Goal: Find specific fact: Find specific fact

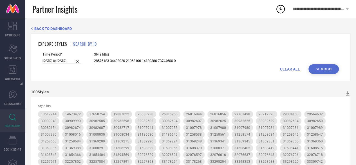
click at [135, 59] on input at bounding box center [135, 61] width 82 height 6
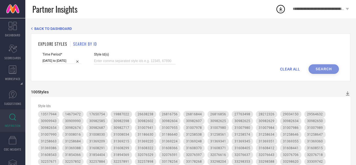
paste input "30937219 30937211 30937236 29628272 29628372 29628290 29489844 29489862 2945061…"
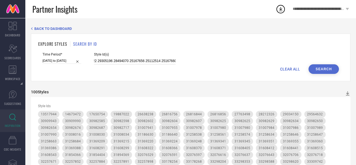
type input "30937219 30937211 30937236 29628272 29628372 29628290 29489844 29489862 2945061…"
click at [329, 68] on button "Search" at bounding box center [324, 69] width 30 height 10
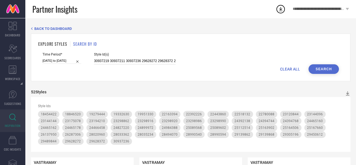
click at [132, 60] on input "30937219 30937211 30937236 29628272 29628372 29628290 29489844 29489862 2945061…" at bounding box center [135, 61] width 82 height 6
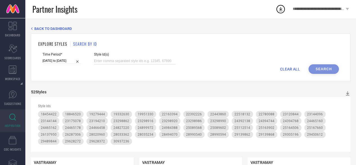
paste input "10190805 11005932 12464744 12639164 12648722 14643424 14764468 14789444 1763506…"
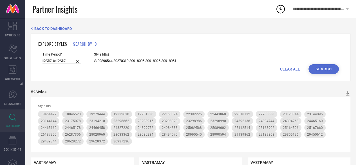
type input "10190805 11005932 12464744 12639164 12648722 14643424 14764468 14789444 1763506…"
click at [324, 72] on button "Search" at bounding box center [324, 69] width 30 height 10
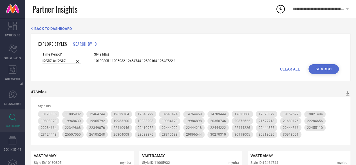
click at [137, 60] on input "10190805 11005932 12464744 12639164 12648722 14643424 14764468 14789444 1763506…" at bounding box center [135, 61] width 82 height 6
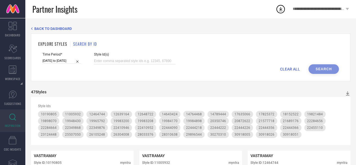
paste input "22444080 19898068 22284678 22349894 19973280 19881472 22284686 17703516 2237068…"
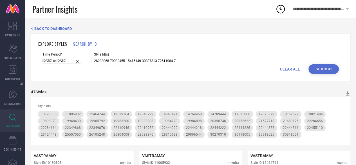
scroll to position [0, 4534]
type input "22444080 19898068 22284678 22349894 19973280 19881472 22284686 17703516 2237068…"
click at [328, 69] on button "Search" at bounding box center [324, 69] width 30 height 10
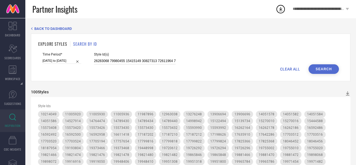
click at [124, 63] on input at bounding box center [135, 61] width 82 height 6
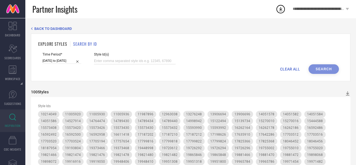
paste input "TSR Nav & DP TSR TSR TSR TSR TSR TSR TSR TSR TSR TSR TSR TSR TSR TSR TSR TSR TS…"
type input "TSR Nav & DP TSR TSR TSR TSR TSR TSR TSR TSR TSR TSR TSR TSR TSR TSR TSR TSR TS…"
click at [109, 62] on input at bounding box center [135, 61] width 82 height 6
paste input "10190805 11005932 12464744 12639164 12648722 14643424 14764468 14789444 1763506…"
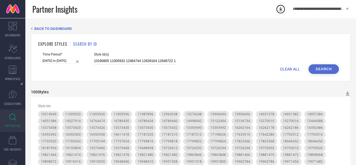
scroll to position [0, 667]
type input "10190805 11005932 12464744 12639164 12648722 14643424 14764468 14789444 1763506…"
click at [323, 70] on button "Search" at bounding box center [324, 69] width 30 height 10
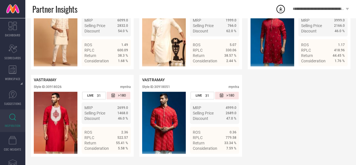
scroll to position [1404, 0]
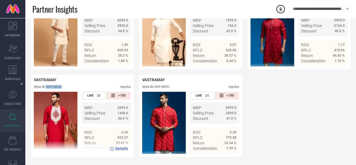
drag, startPoint x: 71, startPoint y: 83, endPoint x: 49, endPoint y: 84, distance: 22.3
click at [49, 84] on div "VASTRAMAY Style ID: 30918026 myntra" at bounding box center [82, 84] width 97 height 14
click at [68, 85] on div "Style ID: 30918026 myntra" at bounding box center [82, 88] width 97 height 7
drag, startPoint x: 68, startPoint y: 84, endPoint x: 47, endPoint y: 85, distance: 20.6
click at [47, 85] on div "Style ID: 30918026 myntra" at bounding box center [82, 88] width 97 height 7
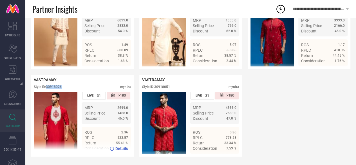
copy div "30918026"
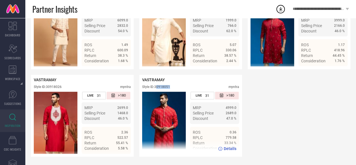
drag, startPoint x: 176, startPoint y: 88, endPoint x: 156, endPoint y: 88, distance: 20.0
click at [156, 88] on div "Style ID: 30918051 myntra" at bounding box center [190, 88] width 97 height 7
click at [177, 87] on div "Style ID: 30918051 myntra" at bounding box center [190, 88] width 97 height 7
drag, startPoint x: 177, startPoint y: 87, endPoint x: 156, endPoint y: 87, distance: 21.1
click at [156, 87] on div "Style ID: 30918051 myntra" at bounding box center [190, 88] width 97 height 7
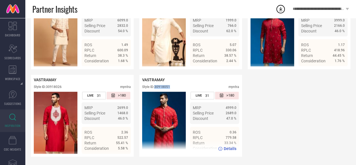
copy div "30918051"
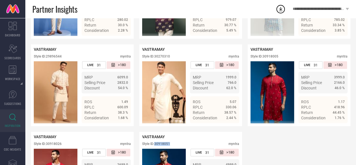
scroll to position [1327, 0]
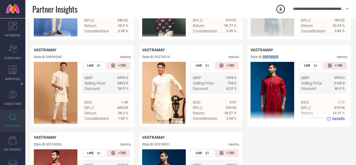
drag, startPoint x: 284, startPoint y: 75, endPoint x: 264, endPoint y: 76, distance: 20.3
click at [264, 62] on div "Style ID: 30918005 myntra" at bounding box center [299, 58] width 97 height 7
copy div "30918005"
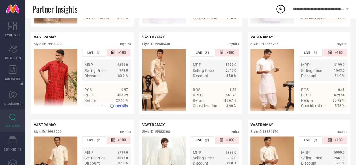
scroll to position [469, 0]
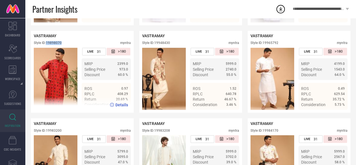
drag, startPoint x: 65, startPoint y: 47, endPoint x: 48, endPoint y: 48, distance: 17.2
click at [48, 48] on div "Style ID: 19898070 myntra" at bounding box center [82, 44] width 97 height 7
copy div "19898070"
